Goal: Complete application form

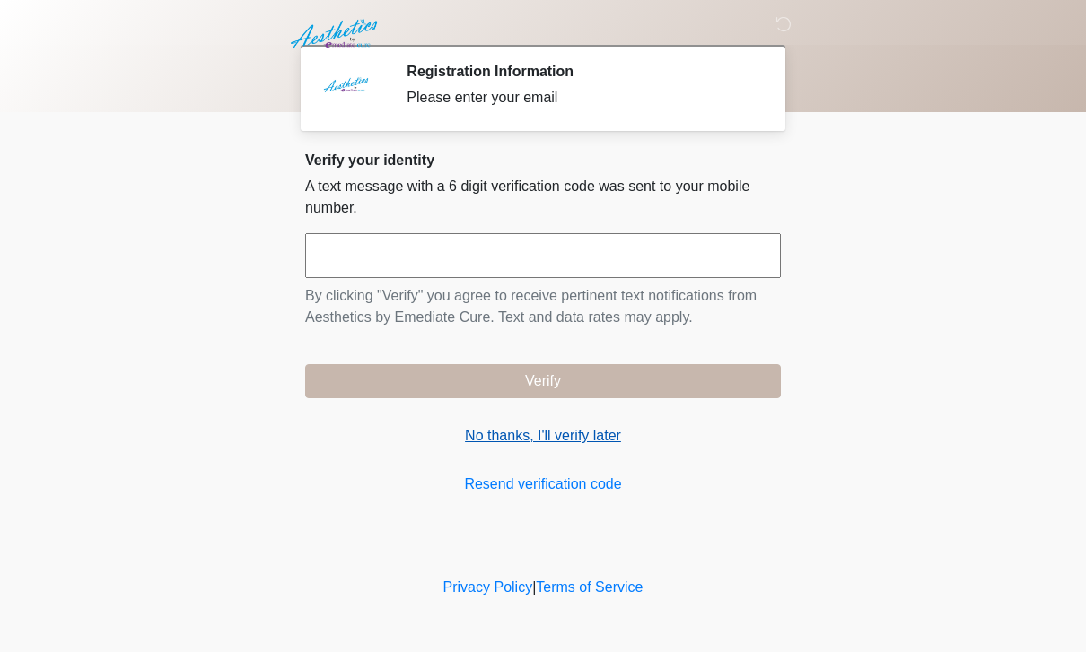
click at [520, 437] on link "No thanks, I'll verify later" at bounding box center [543, 436] width 476 height 22
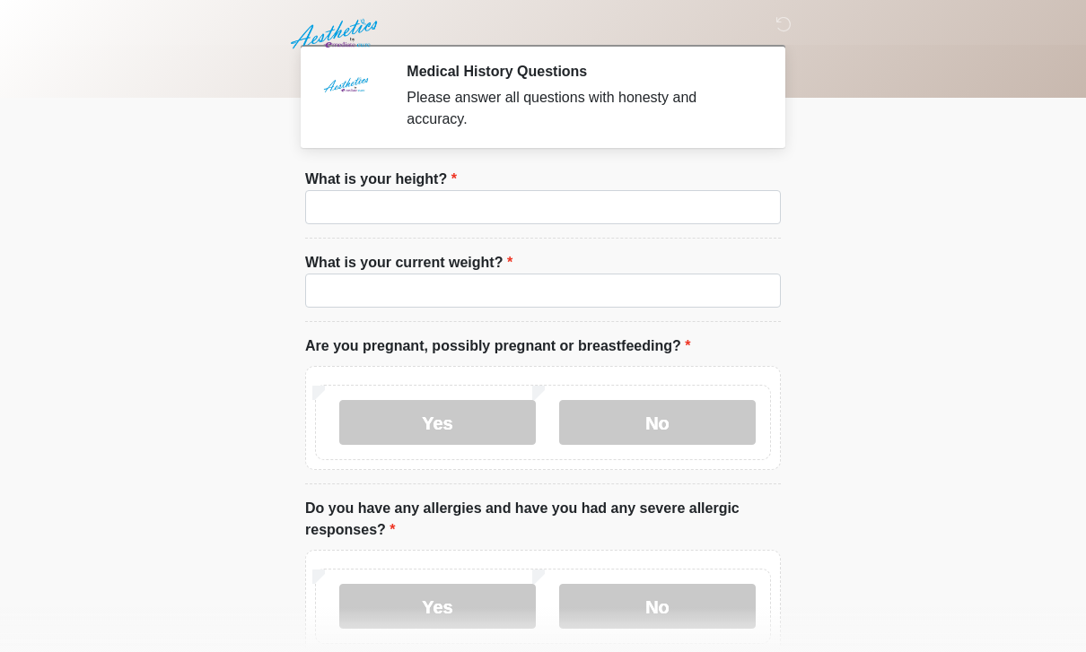
scroll to position [30, 0]
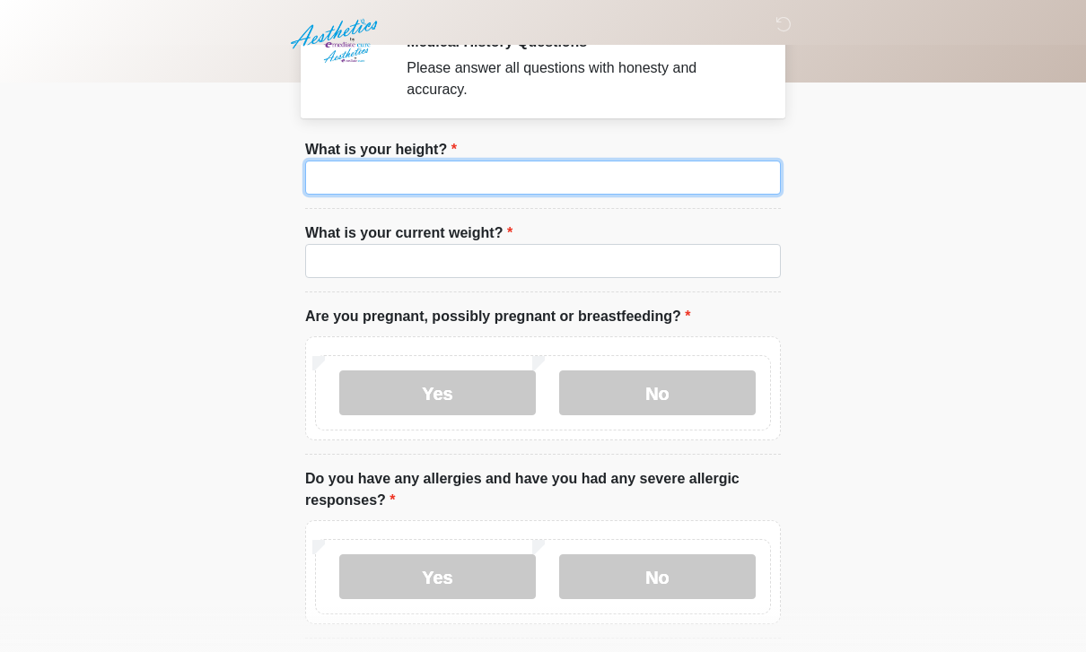
click at [665, 179] on input "What is your height?" at bounding box center [543, 178] width 476 height 34
type input "***"
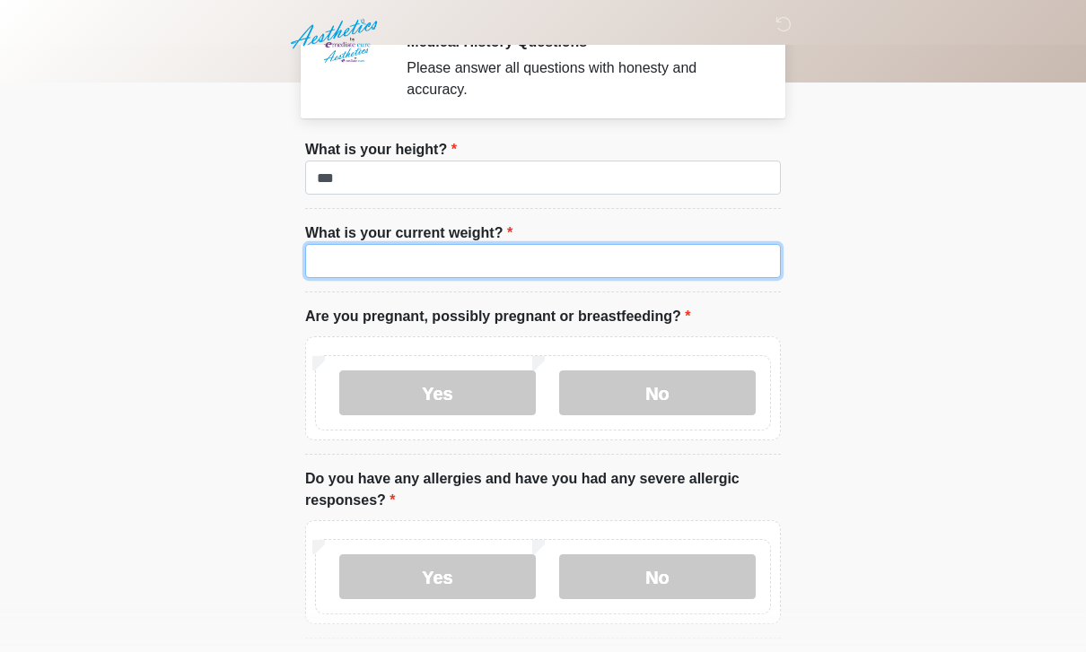
click at [371, 276] on input "What is your current weight?" at bounding box center [543, 261] width 476 height 34
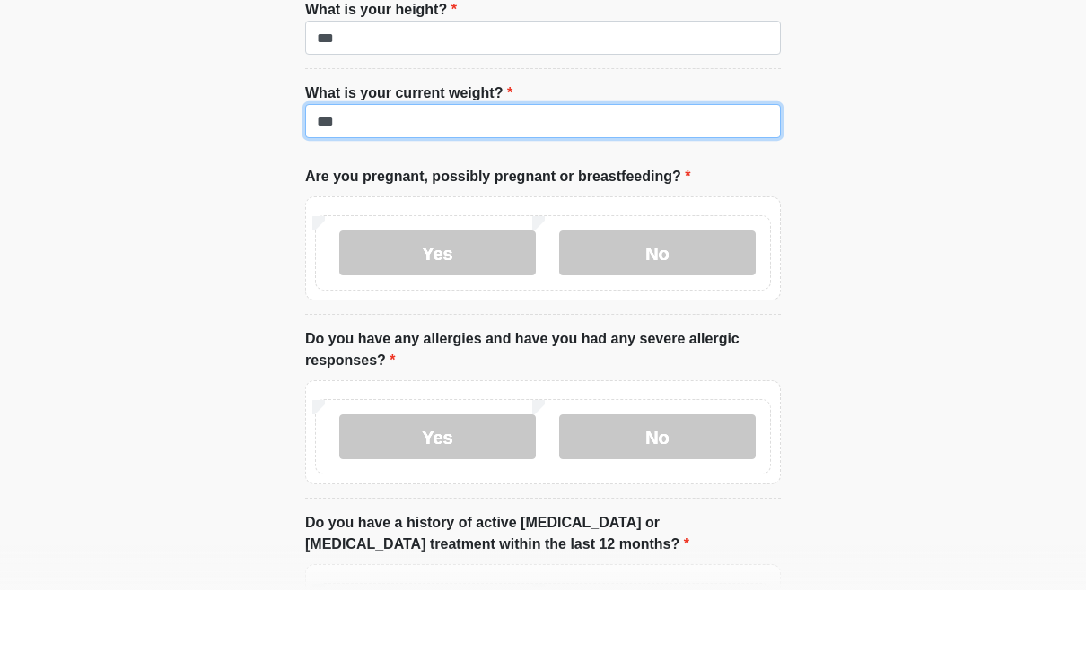
scroll to position [132, 0]
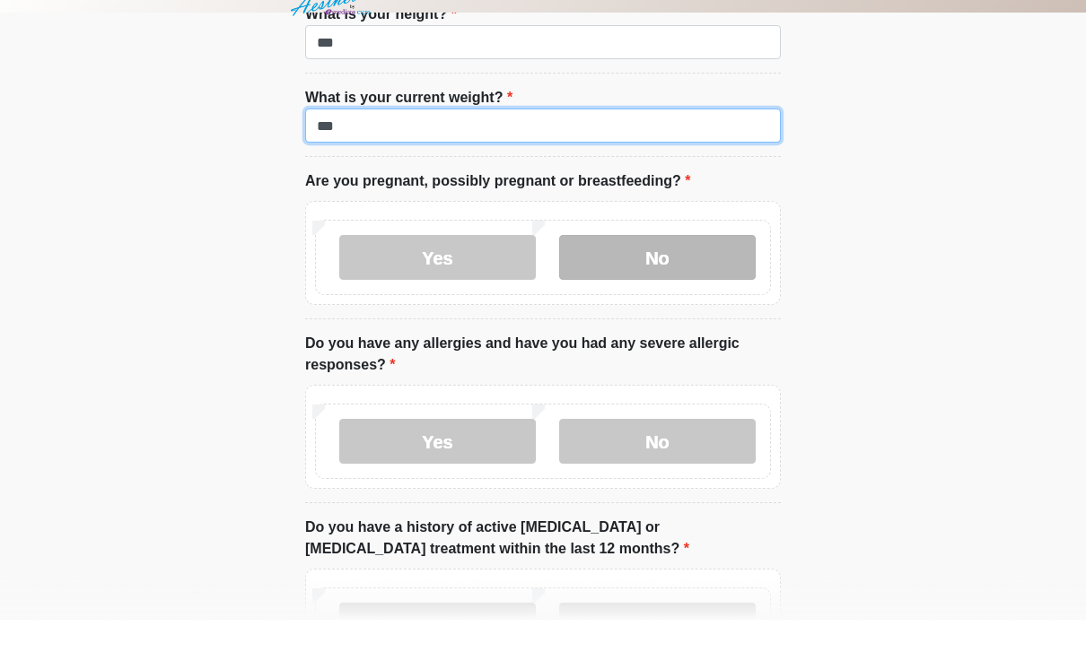
type input "***"
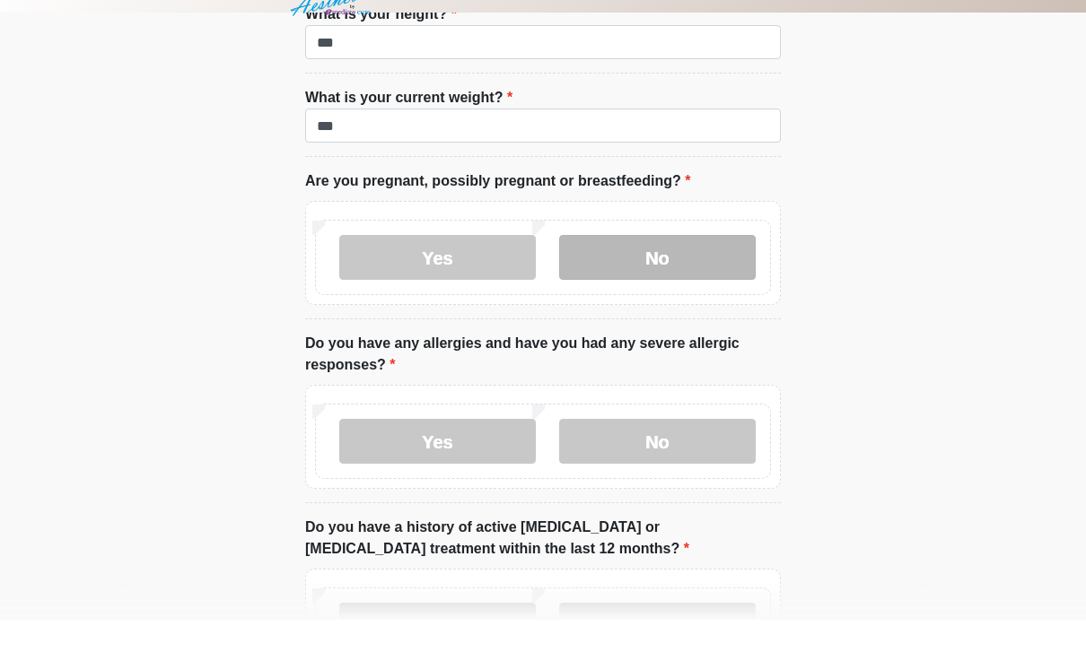
click at [622, 268] on label "No" at bounding box center [657, 290] width 196 height 45
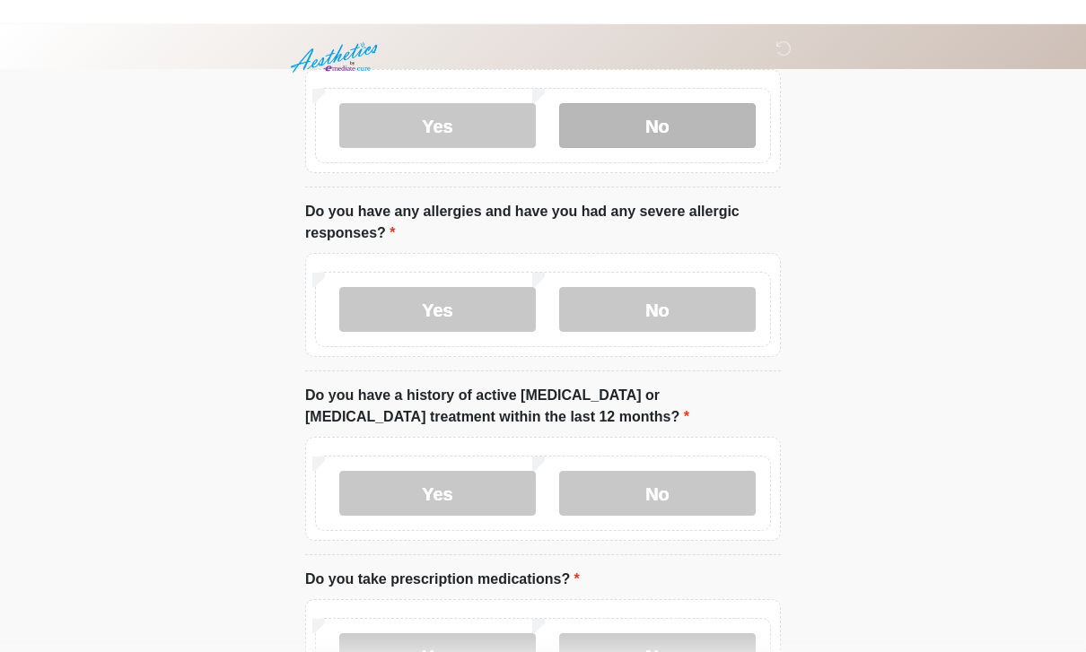
scroll to position [321, 0]
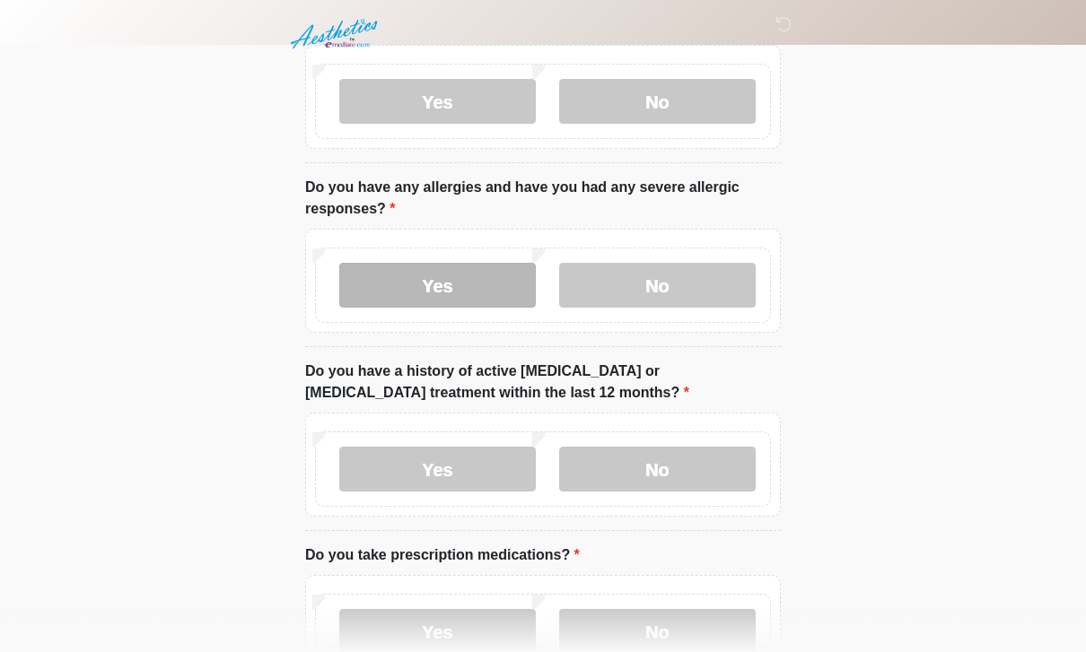
click at [501, 280] on label "Yes" at bounding box center [437, 285] width 196 height 45
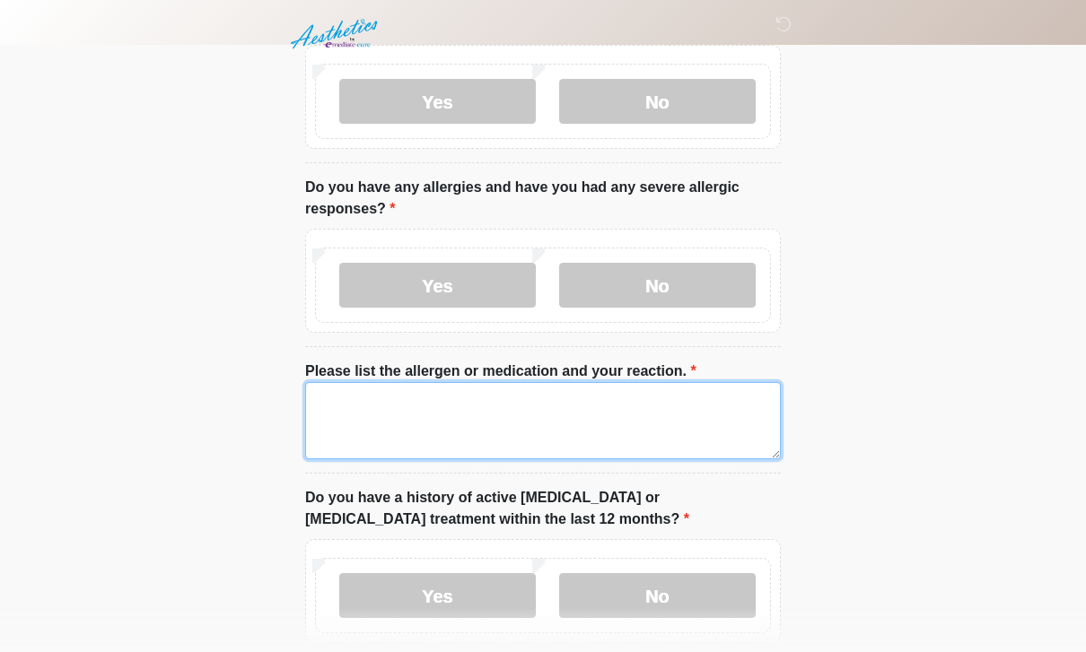
click at [540, 410] on textarea "Please list the allergen or medication and your reaction." at bounding box center [543, 420] width 476 height 77
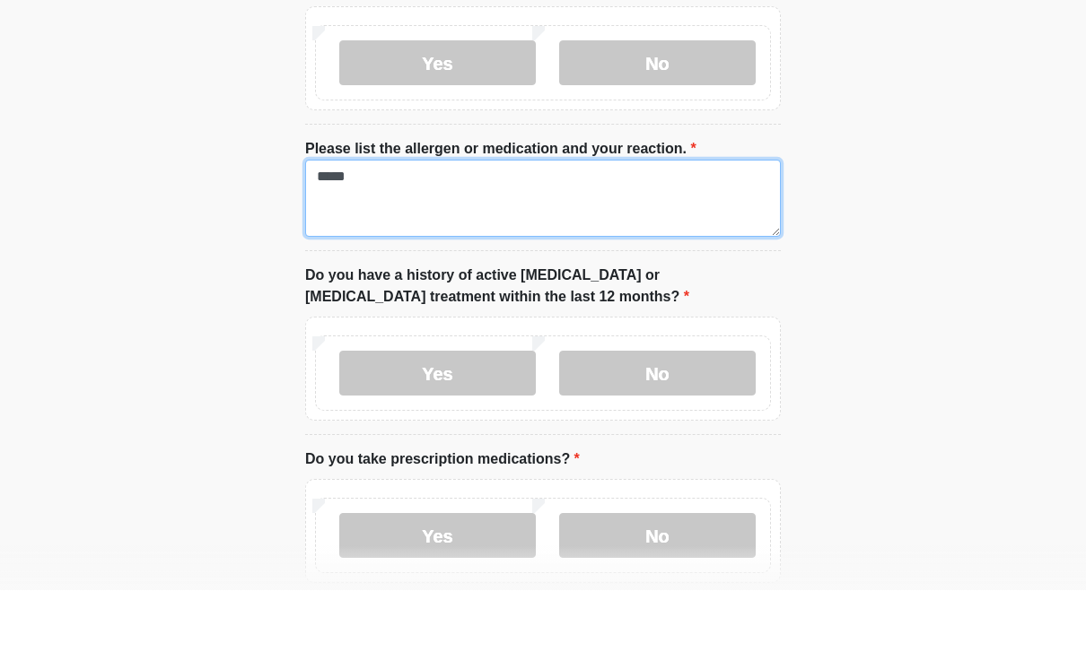
scroll to position [485, 0]
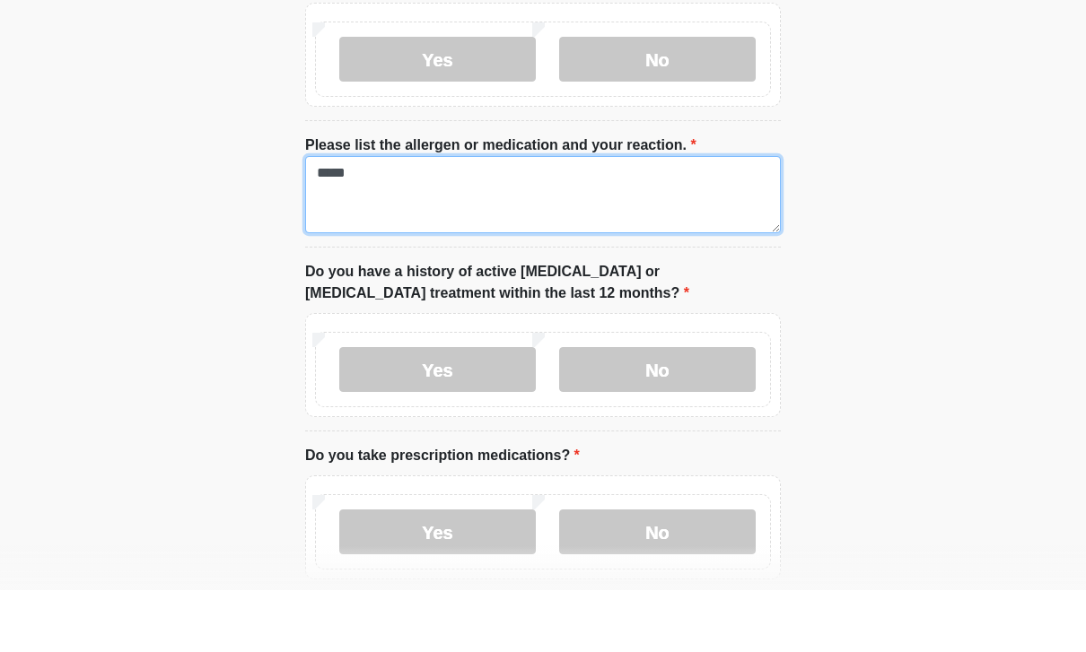
type textarea "*****"
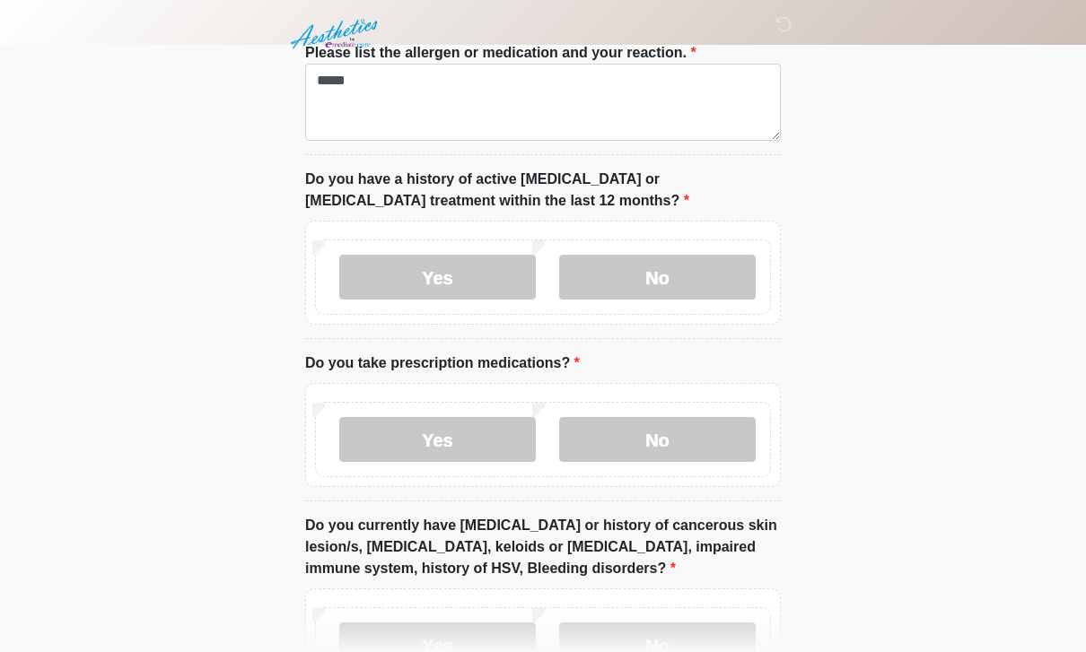
scroll to position [644, 0]
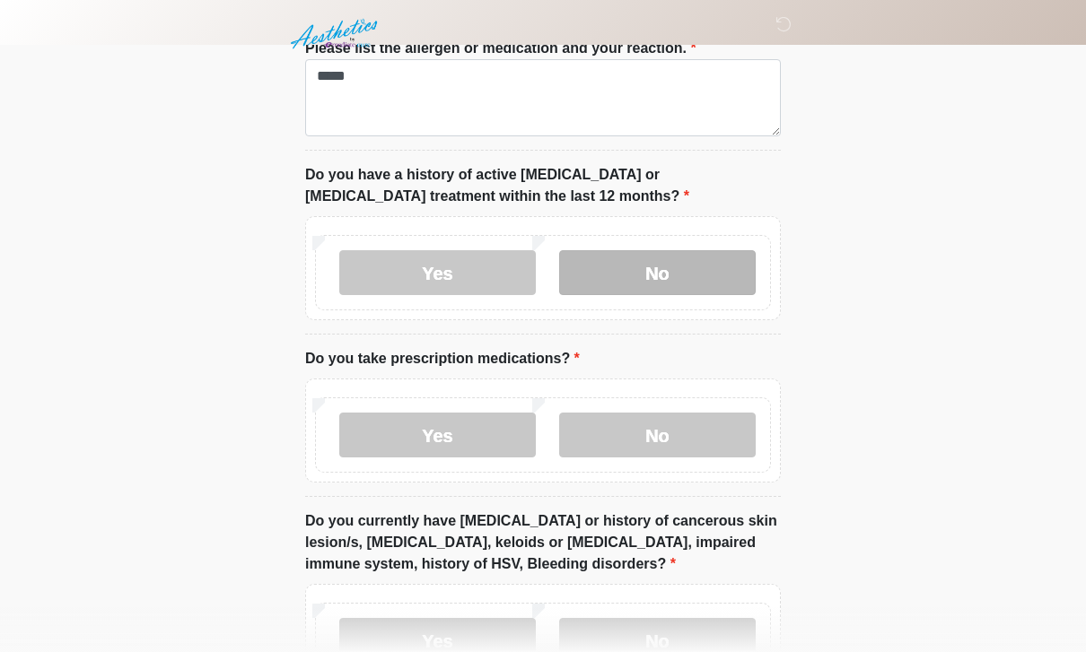
click at [660, 266] on label "No" at bounding box center [657, 272] width 196 height 45
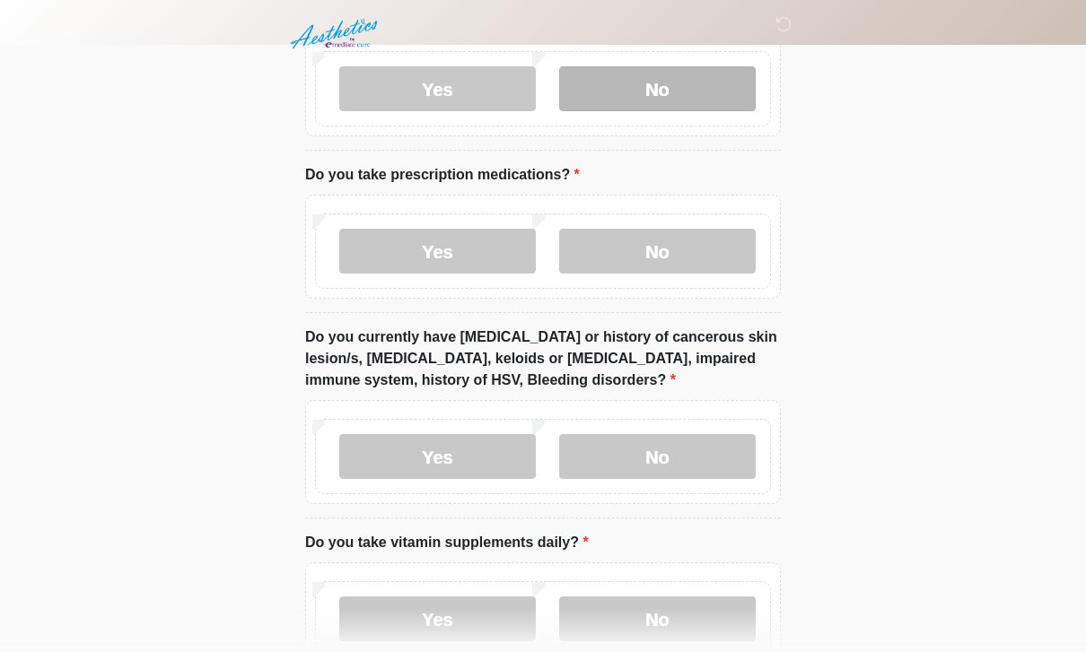
scroll to position [830, 0]
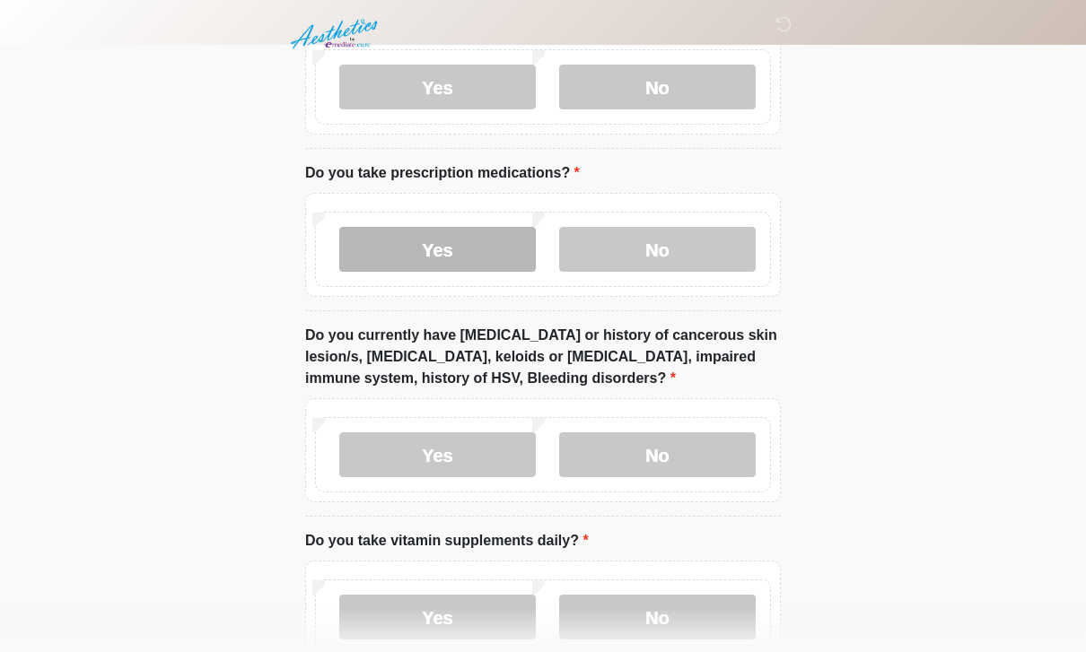
click at [494, 250] on label "Yes" at bounding box center [437, 249] width 196 height 45
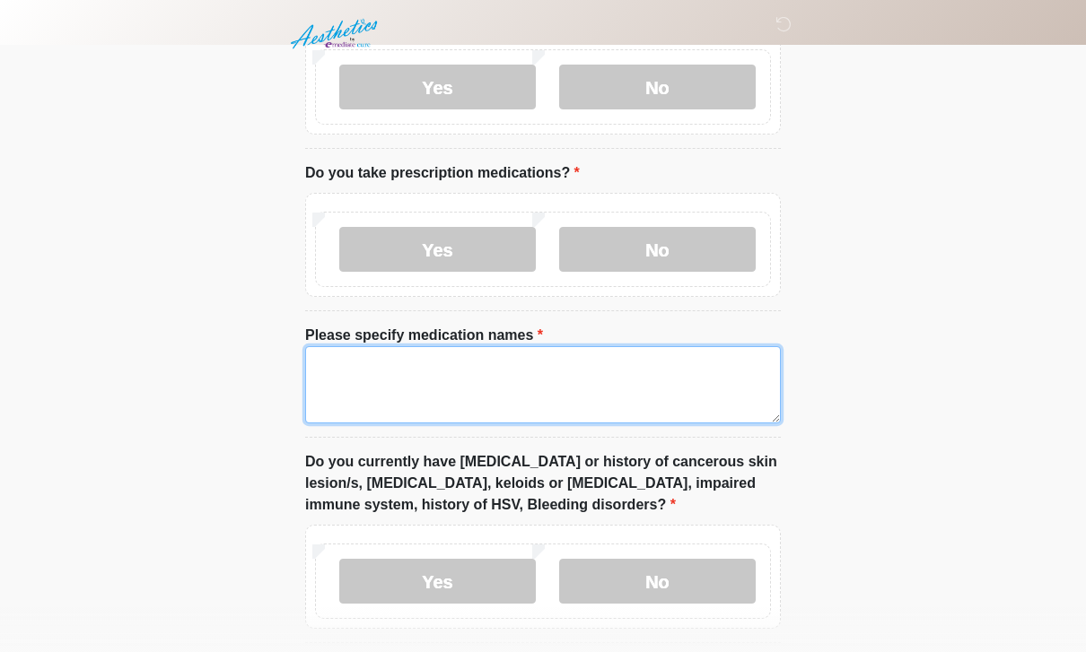
click at [556, 366] on textarea "Please specify medication names" at bounding box center [543, 384] width 476 height 77
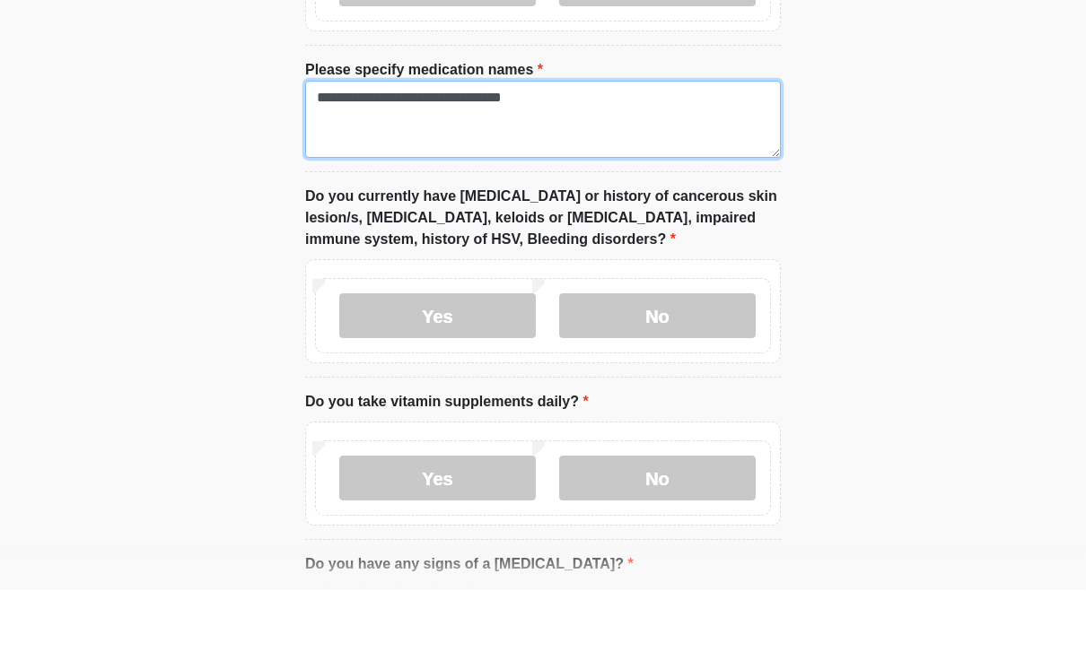
scroll to position [1035, 0]
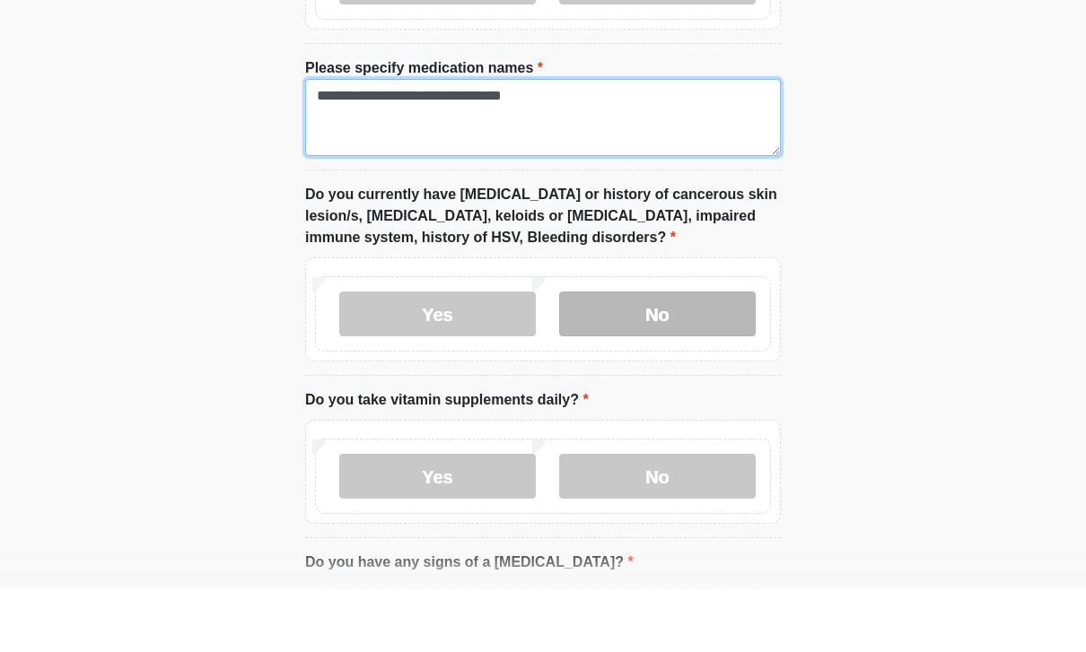
type textarea "**********"
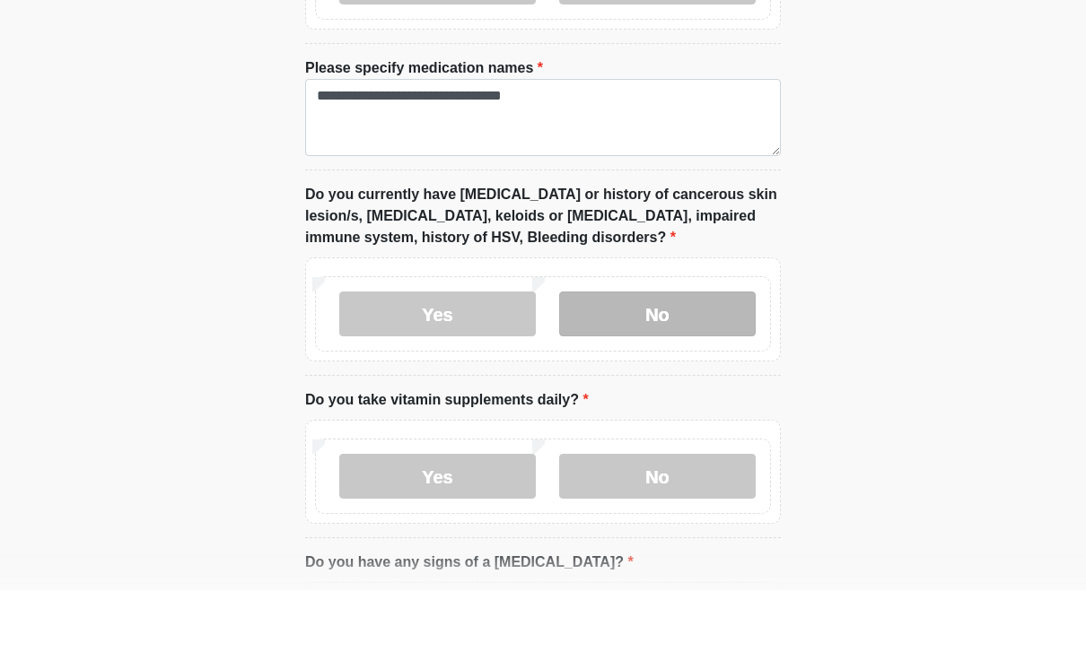
click at [695, 354] on label "No" at bounding box center [657, 376] width 196 height 45
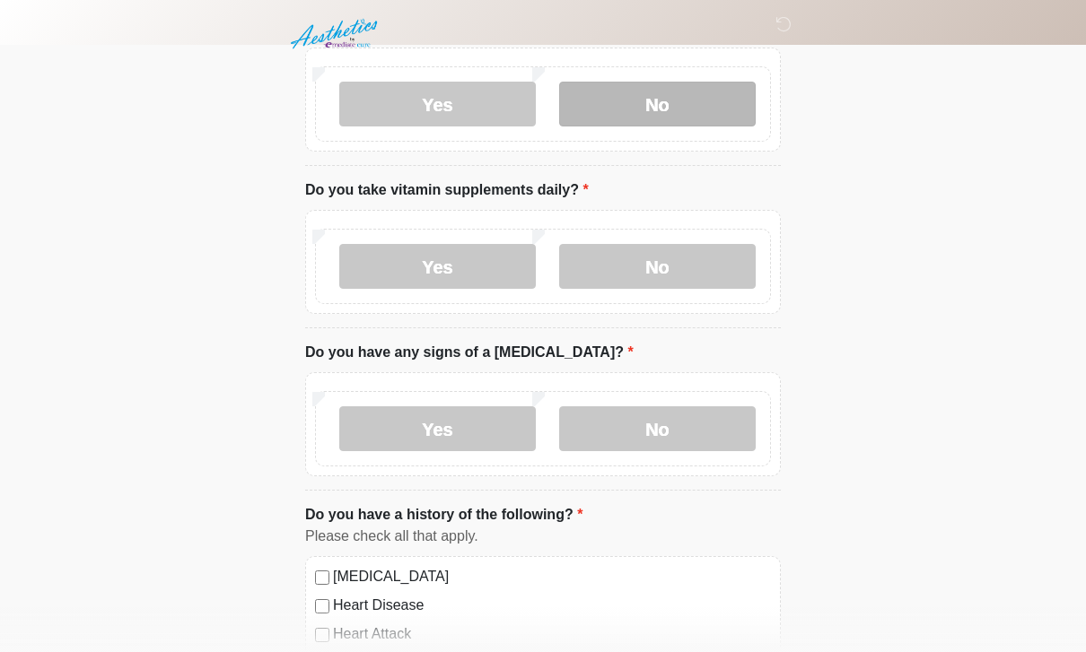
scroll to position [1315, 0]
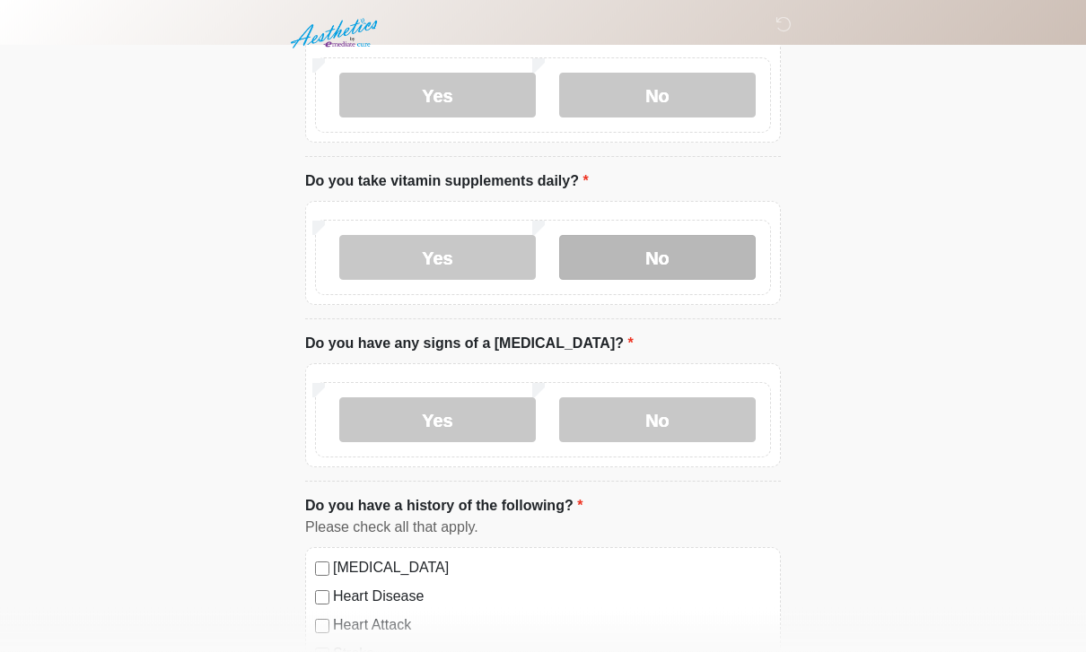
click at [723, 256] on label "No" at bounding box center [657, 258] width 196 height 45
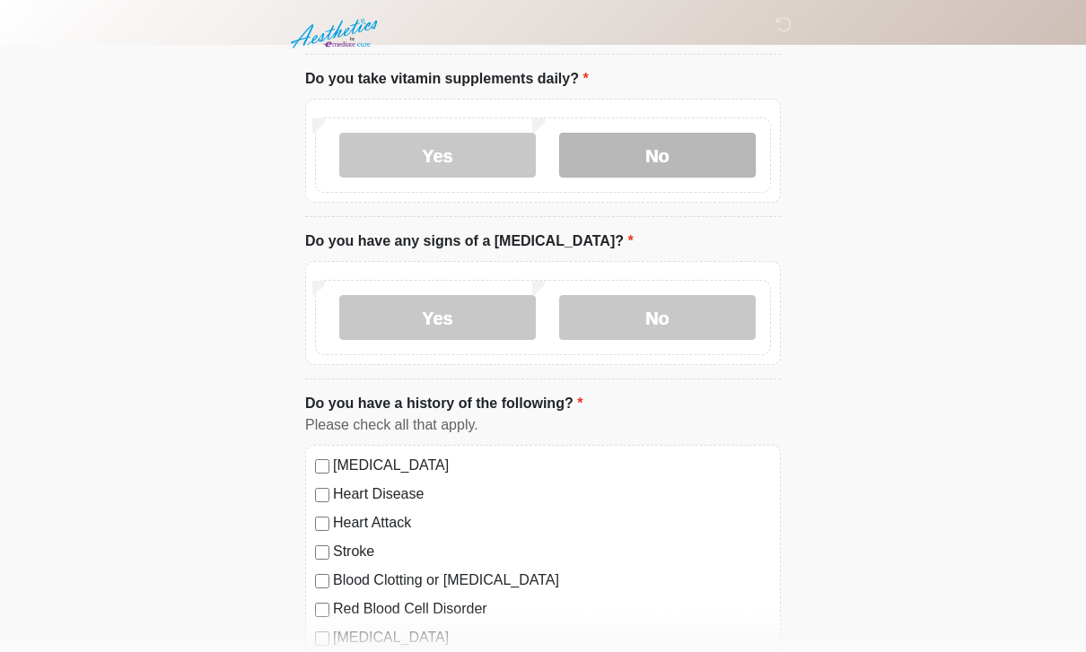
scroll to position [1419, 0]
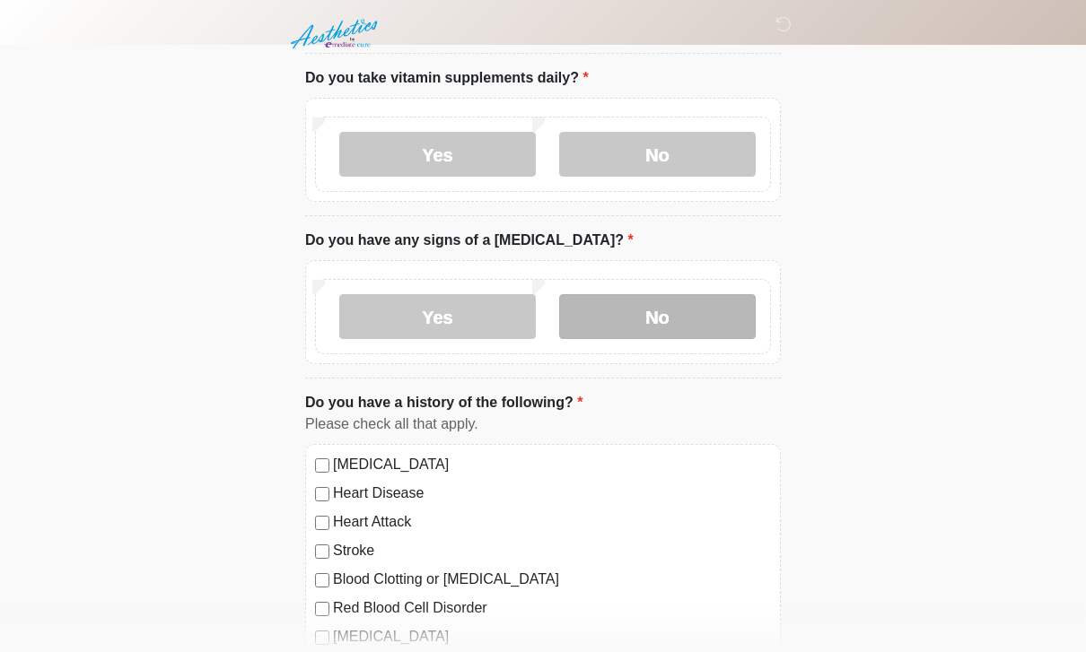
click at [691, 319] on label "No" at bounding box center [657, 316] width 196 height 45
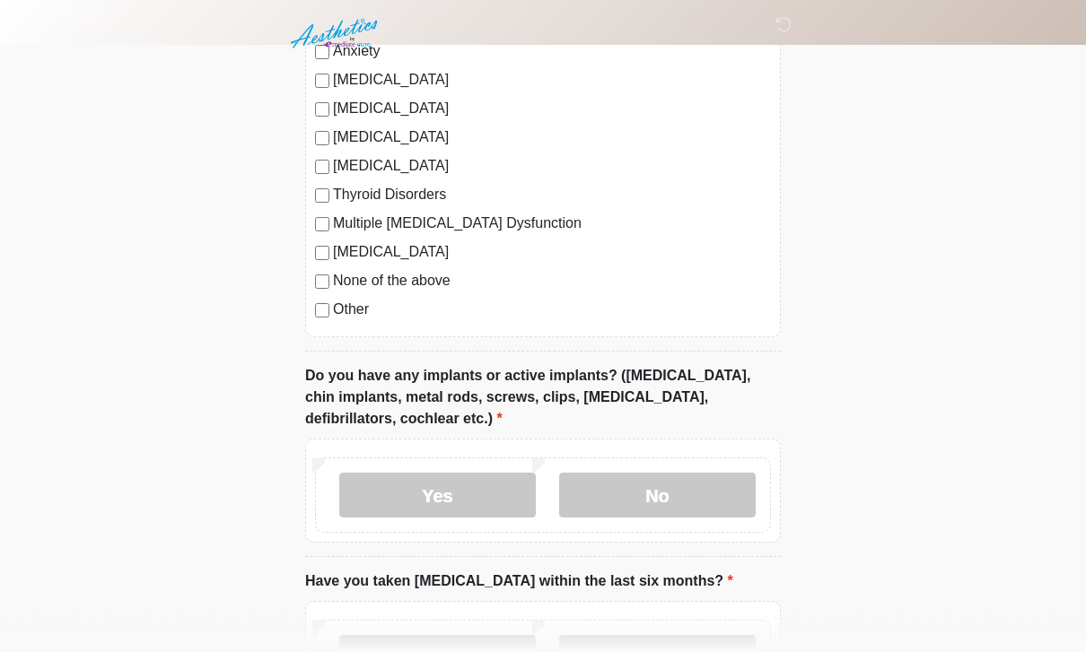
scroll to position [2037, 0]
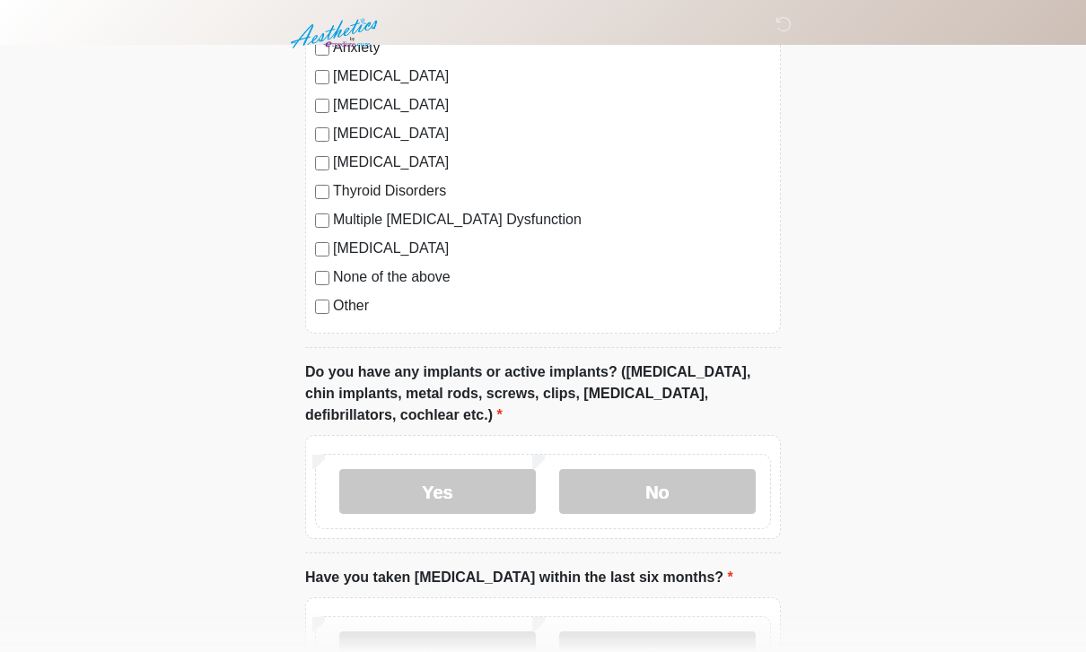
click at [410, 280] on label "None of the above" at bounding box center [552, 278] width 438 height 22
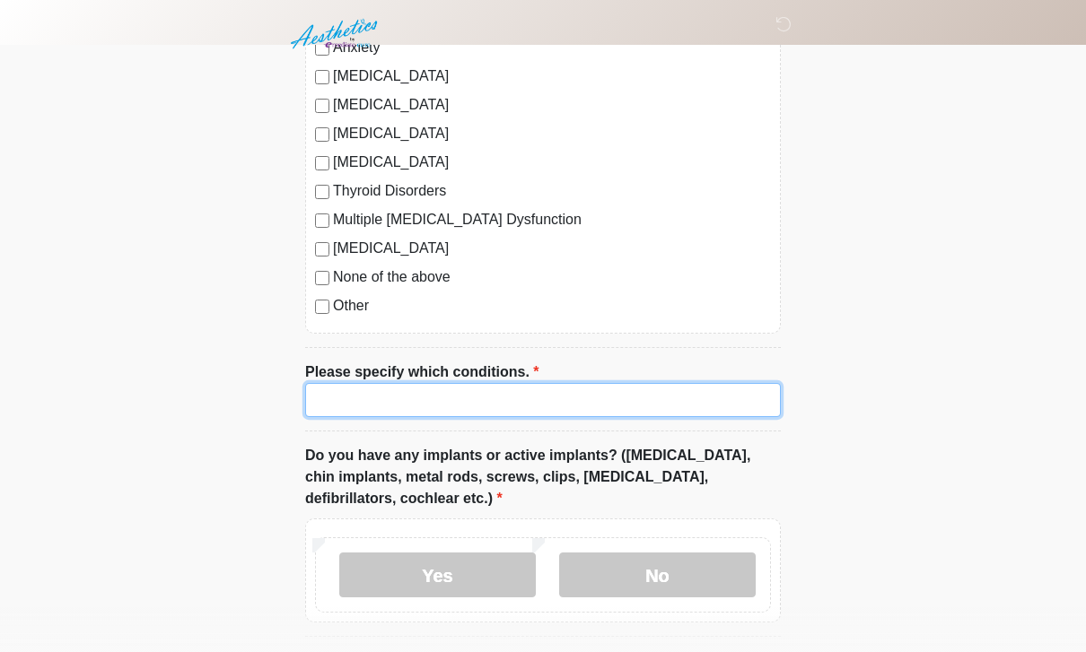
click at [504, 405] on input "Please specify which conditions." at bounding box center [543, 400] width 476 height 34
type input "**********"
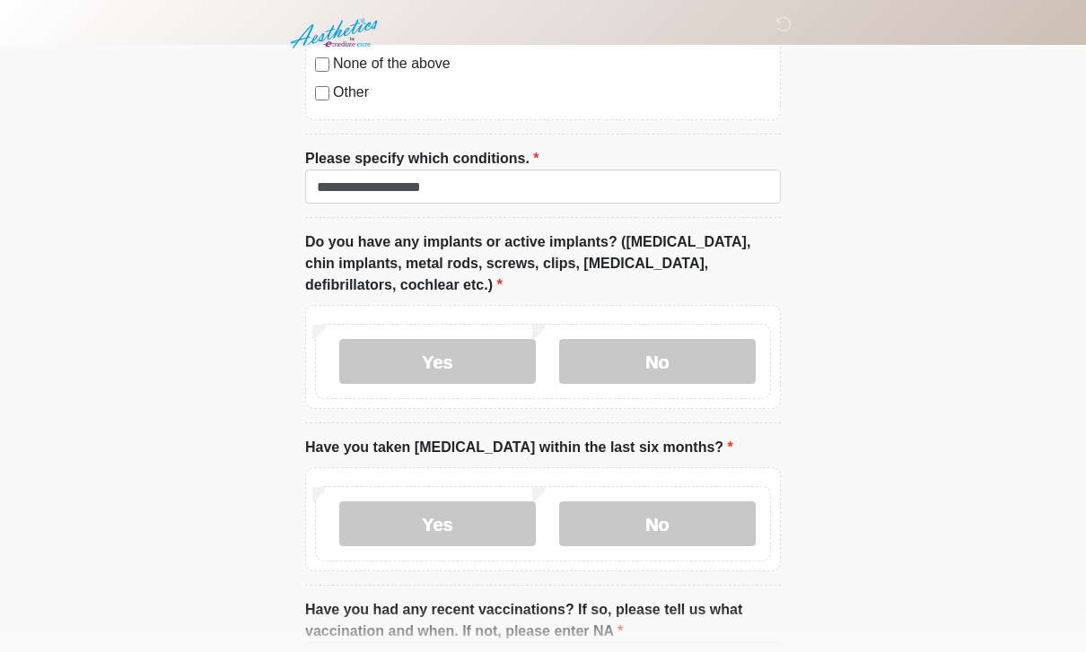
scroll to position [2255, 0]
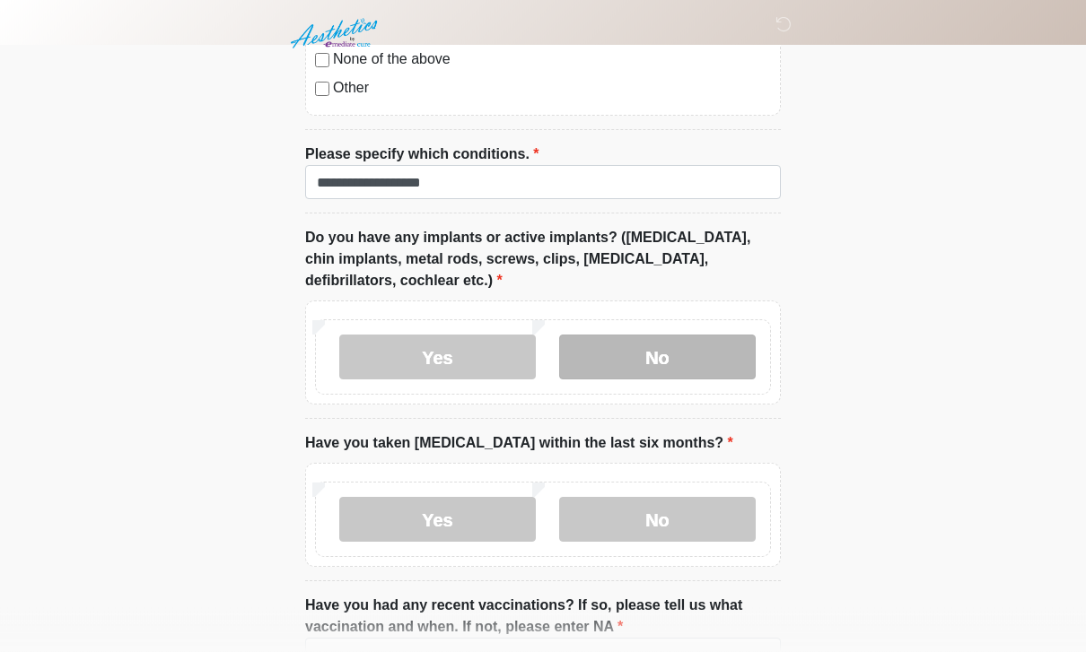
click at [709, 343] on label "No" at bounding box center [657, 358] width 196 height 45
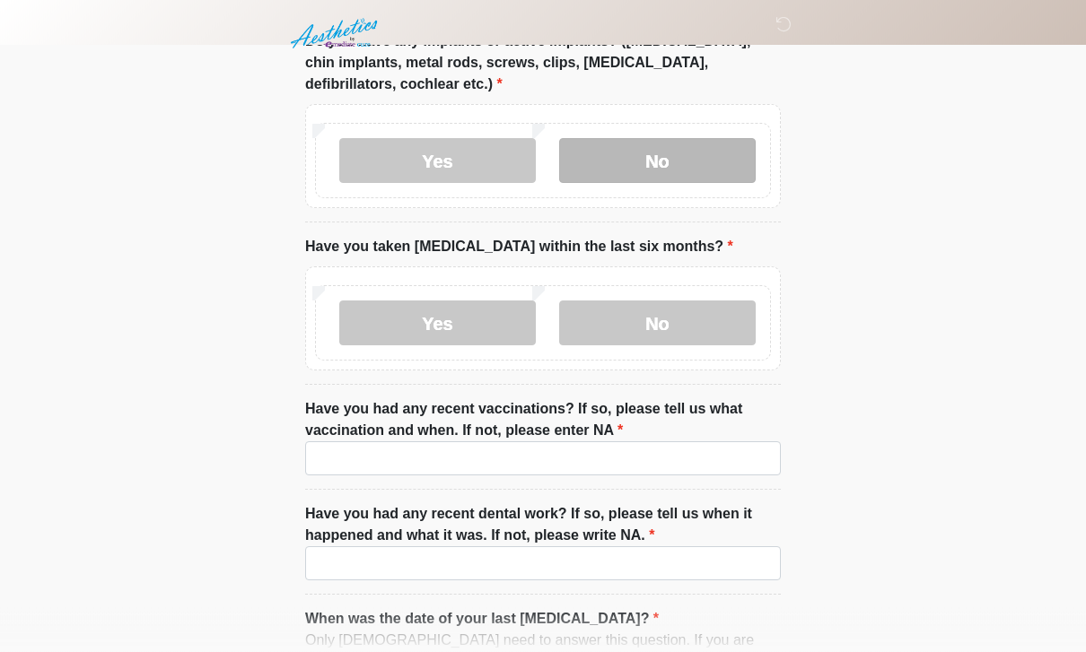
scroll to position [2456, 0]
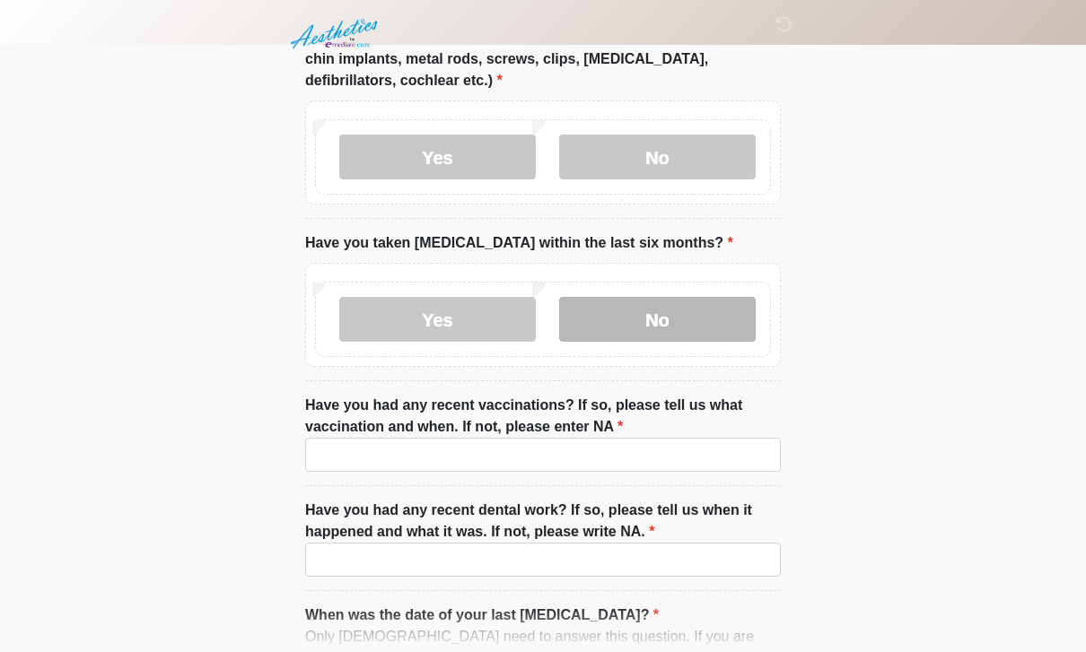
click at [724, 304] on label "No" at bounding box center [657, 319] width 196 height 45
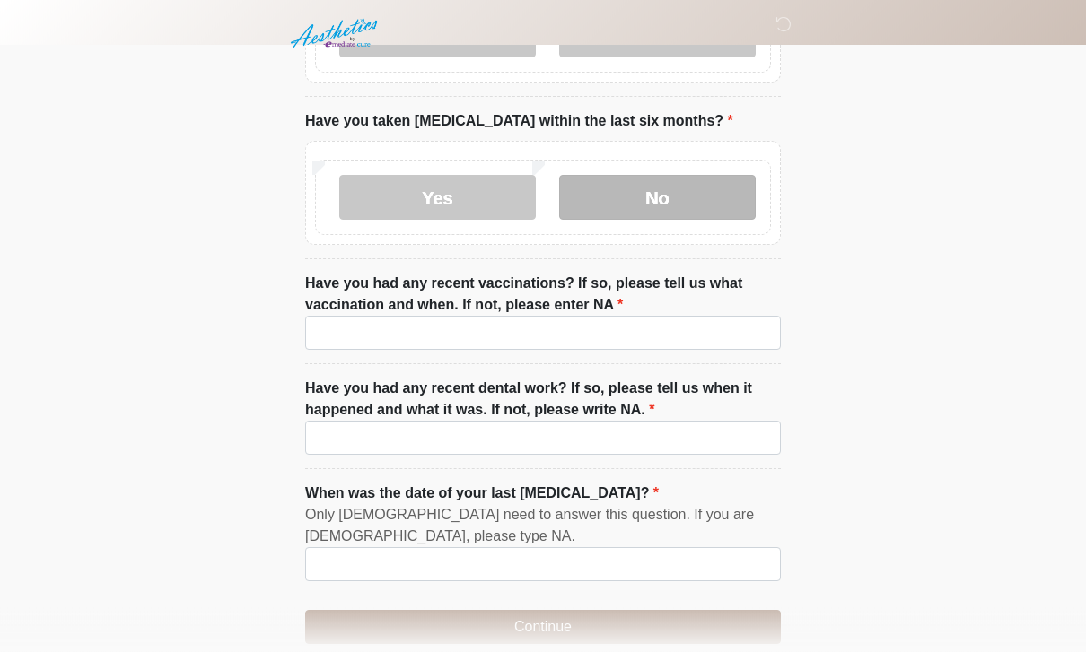
scroll to position [2583, 0]
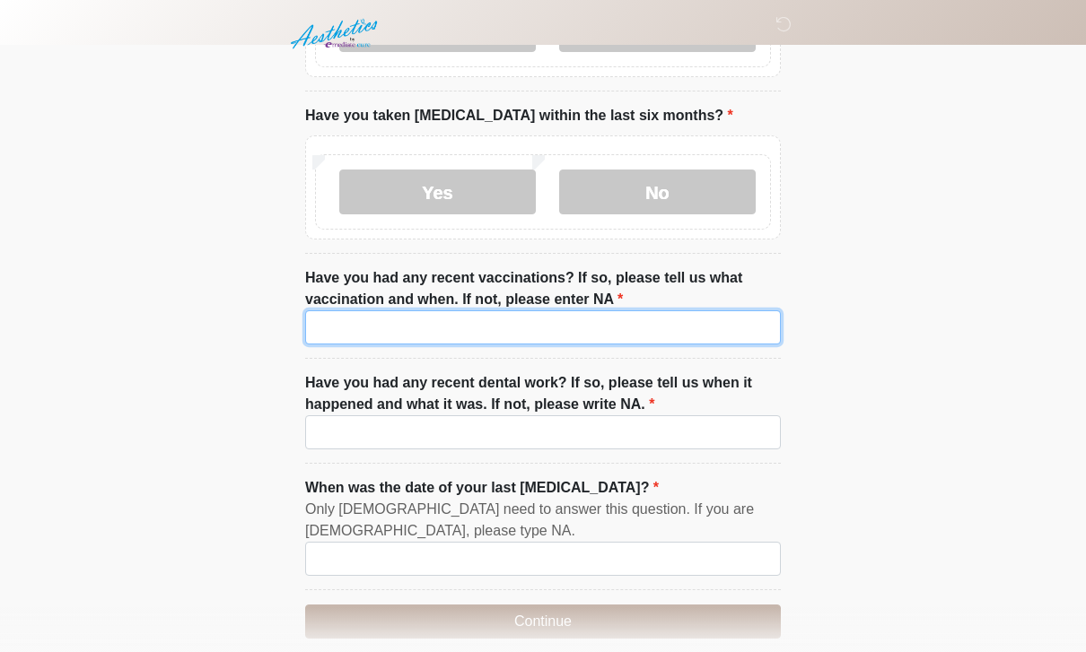
click at [695, 312] on input "Have you had any recent vaccinations? If so, please tell us what vaccination an…" at bounding box center [543, 327] width 476 height 34
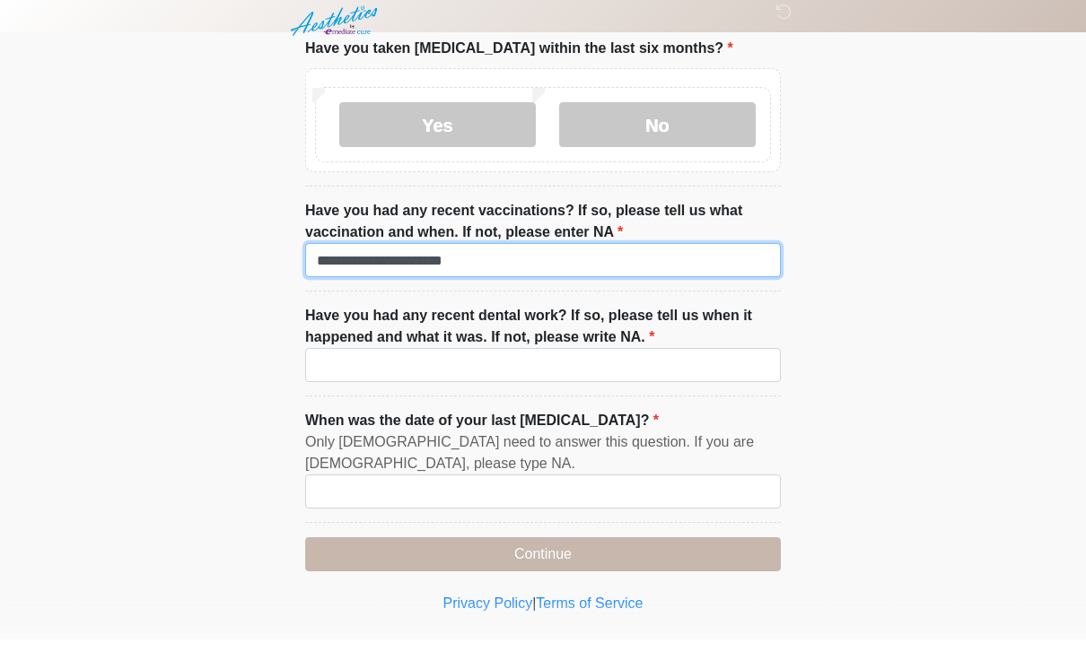
scroll to position [2659, 0]
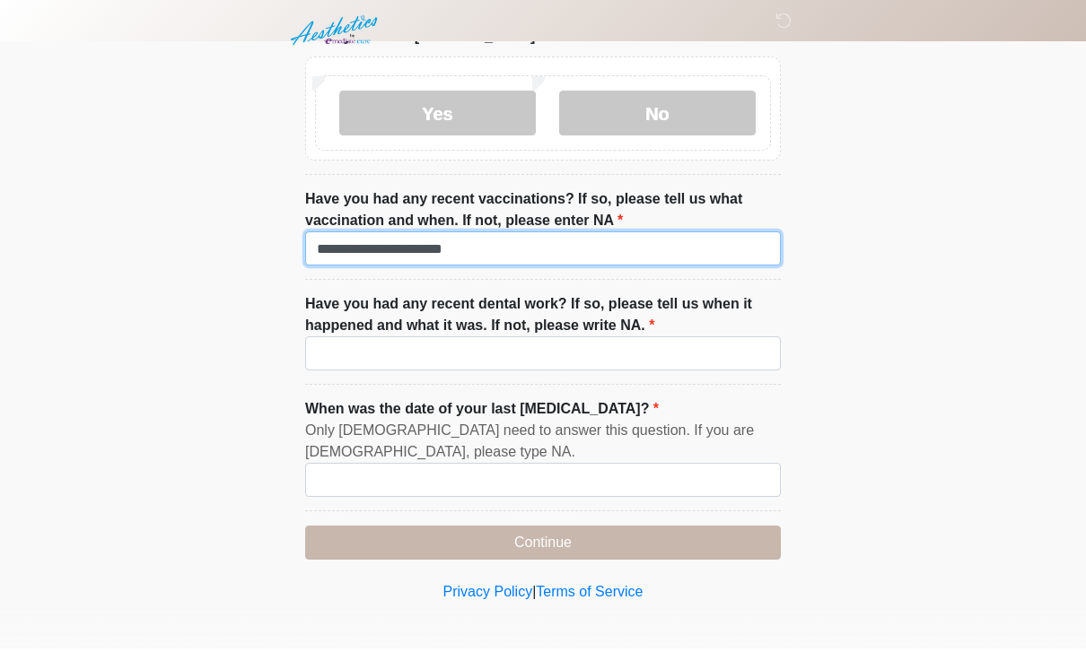
type input "**********"
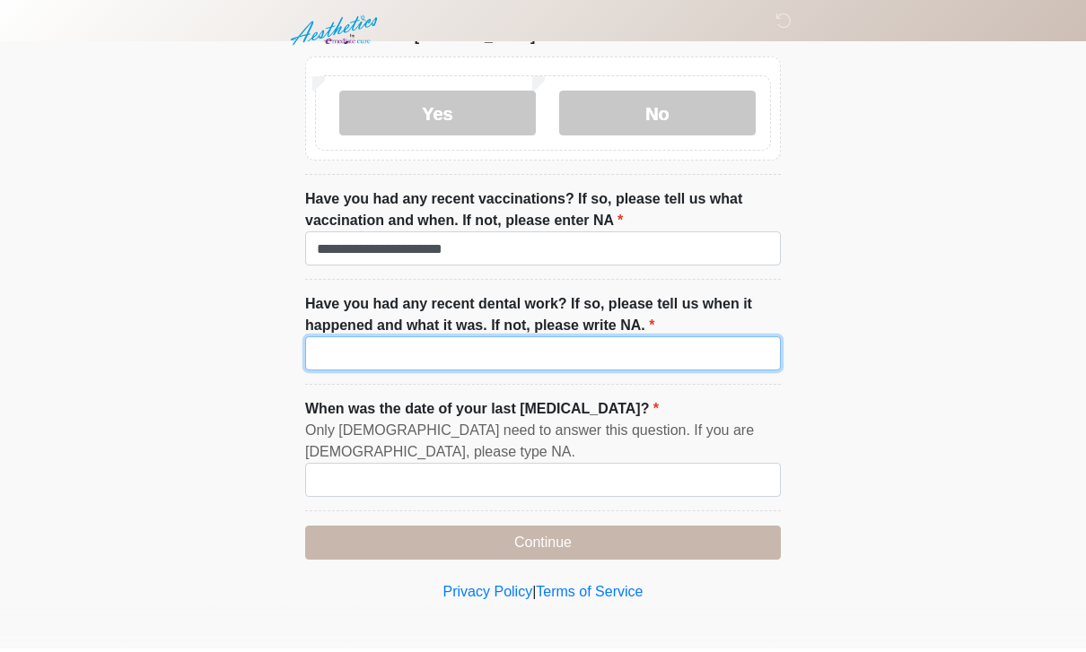
click at [738, 347] on input "Have you had any recent dental work? If so, please tell us when it happened and…" at bounding box center [543, 357] width 476 height 34
type input "*********"
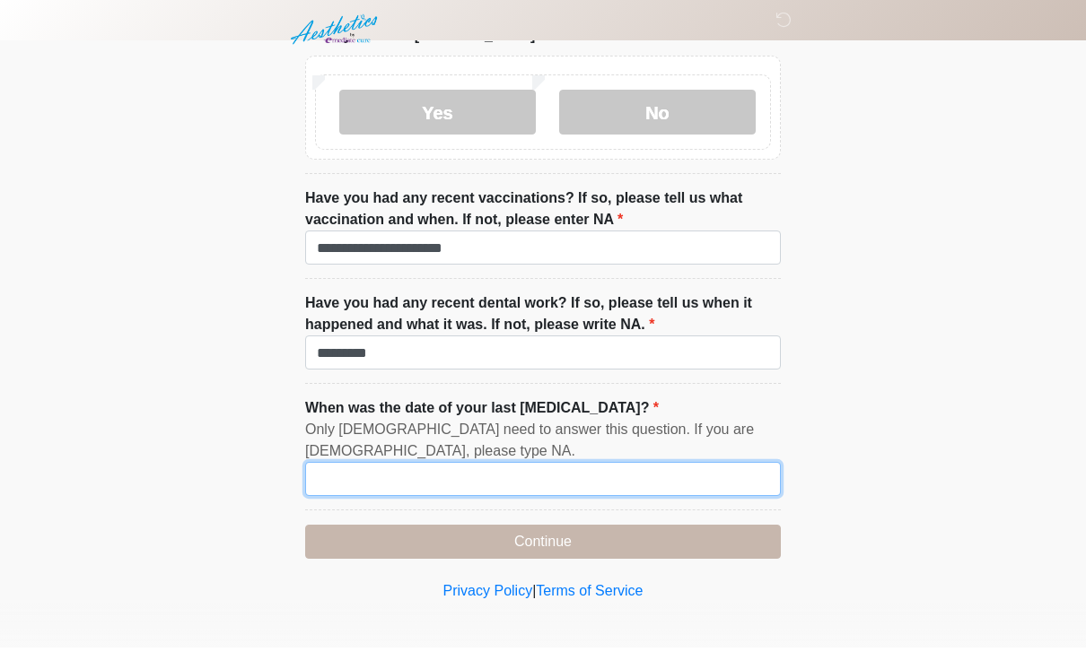
click at [668, 481] on input "When was the date of your last menstrual cycle?" at bounding box center [543, 484] width 476 height 34
type input "*********"
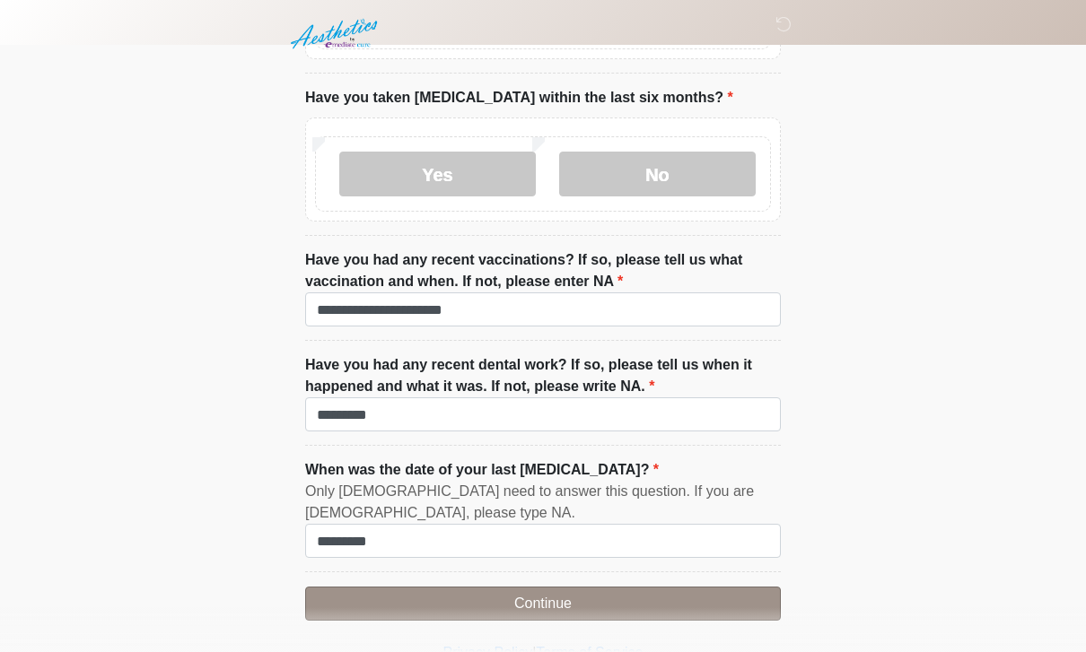
click at [598, 594] on button "Continue" at bounding box center [543, 604] width 476 height 34
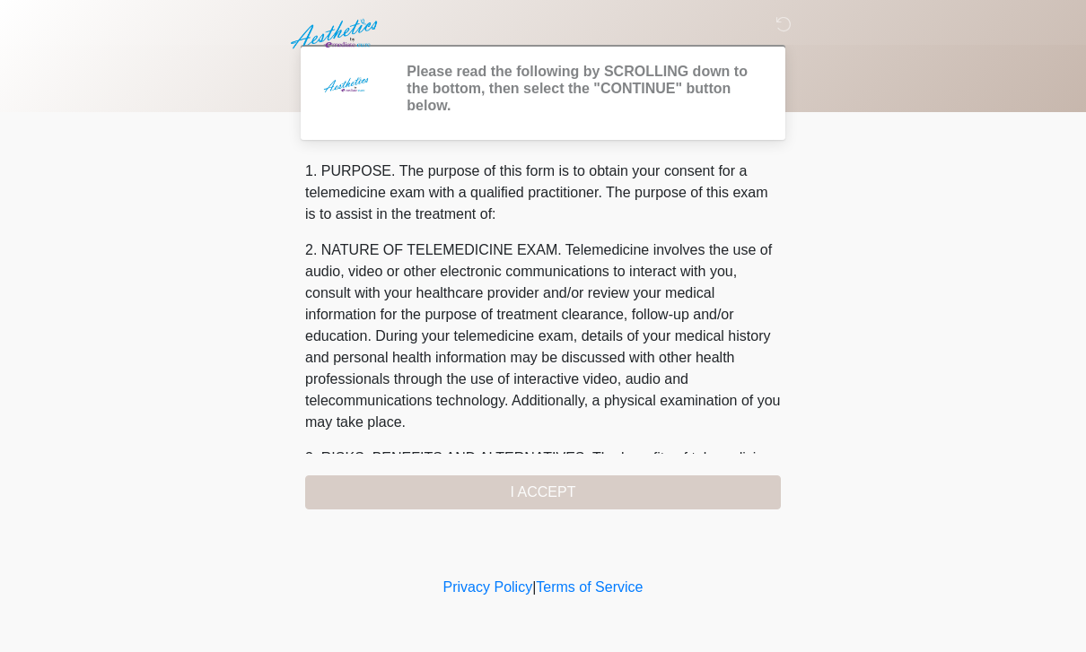
scroll to position [0, 0]
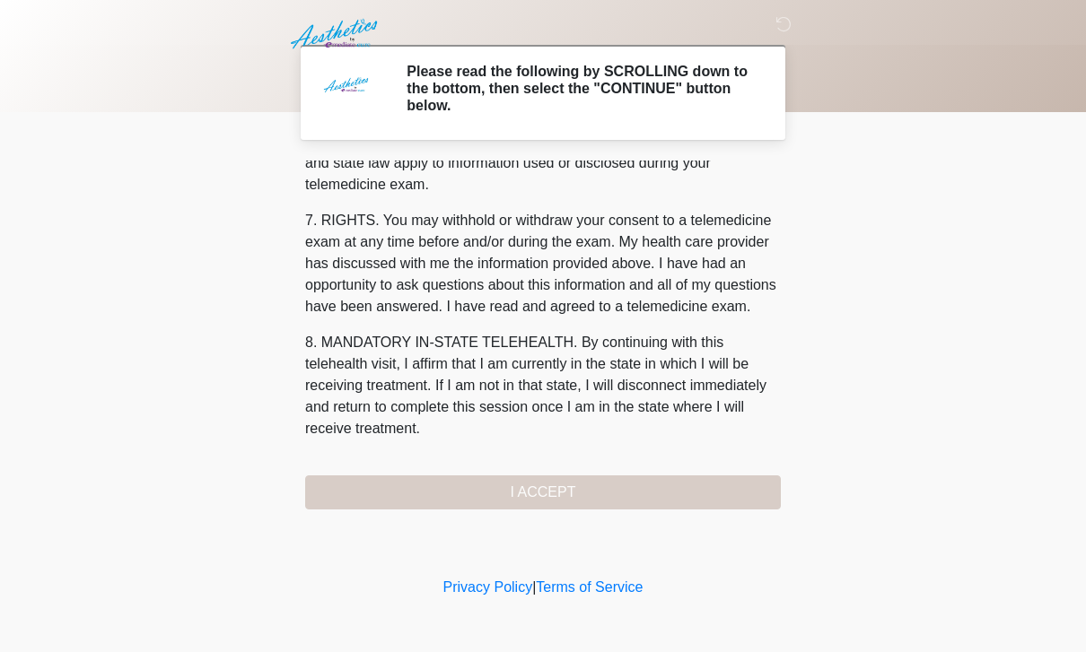
click at [621, 488] on div "1. PURPOSE. The purpose of this form is to obtain your consent for a telemedici…" at bounding box center [543, 335] width 476 height 349
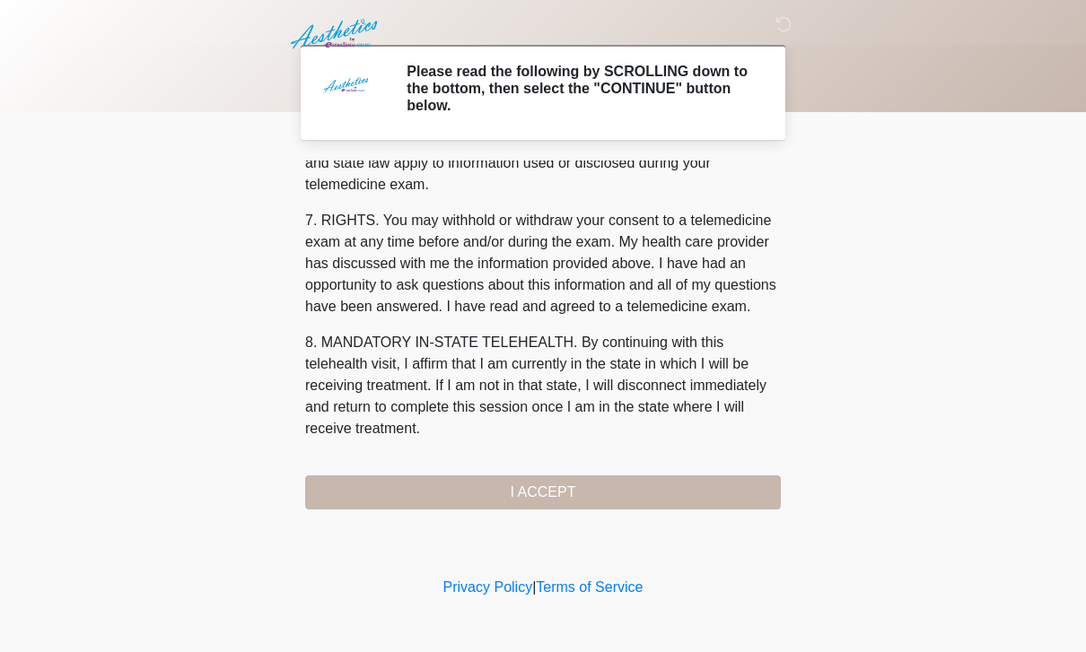
scroll to position [769, 0]
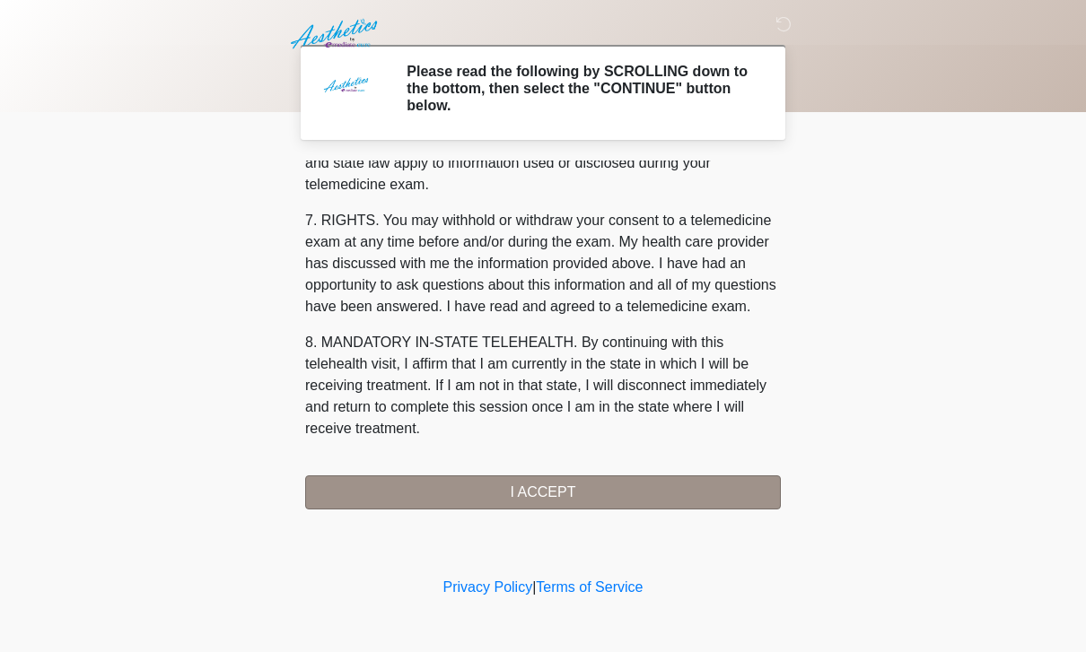
click at [528, 494] on button "I ACCEPT" at bounding box center [543, 493] width 476 height 34
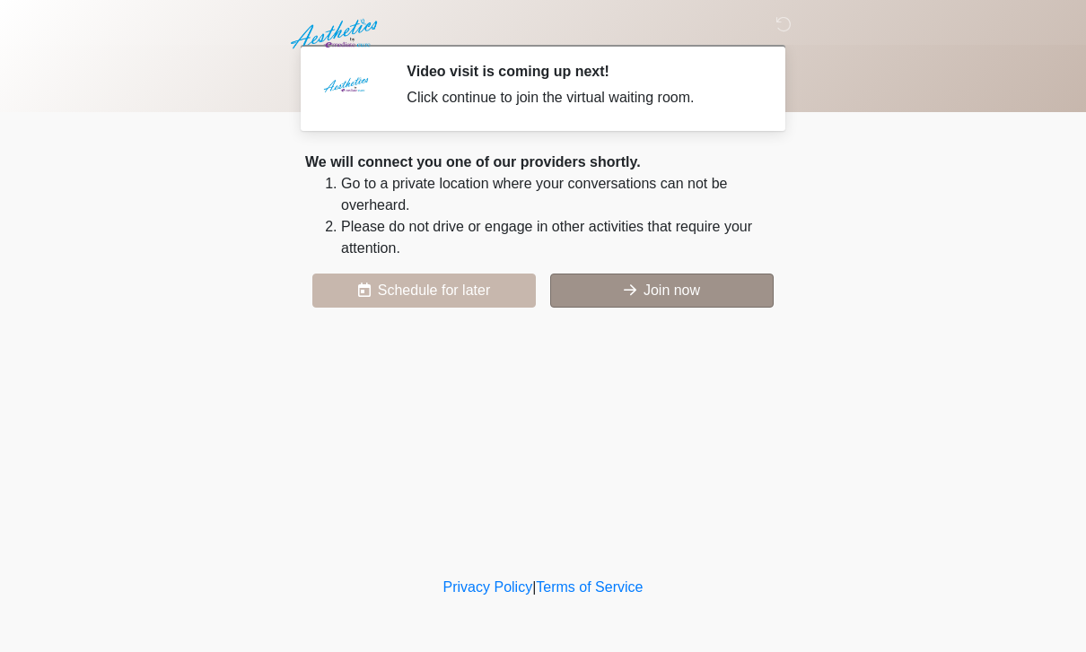
click at [682, 292] on button "Join now" at bounding box center [661, 291] width 223 height 34
